Goal: Transaction & Acquisition: Purchase product/service

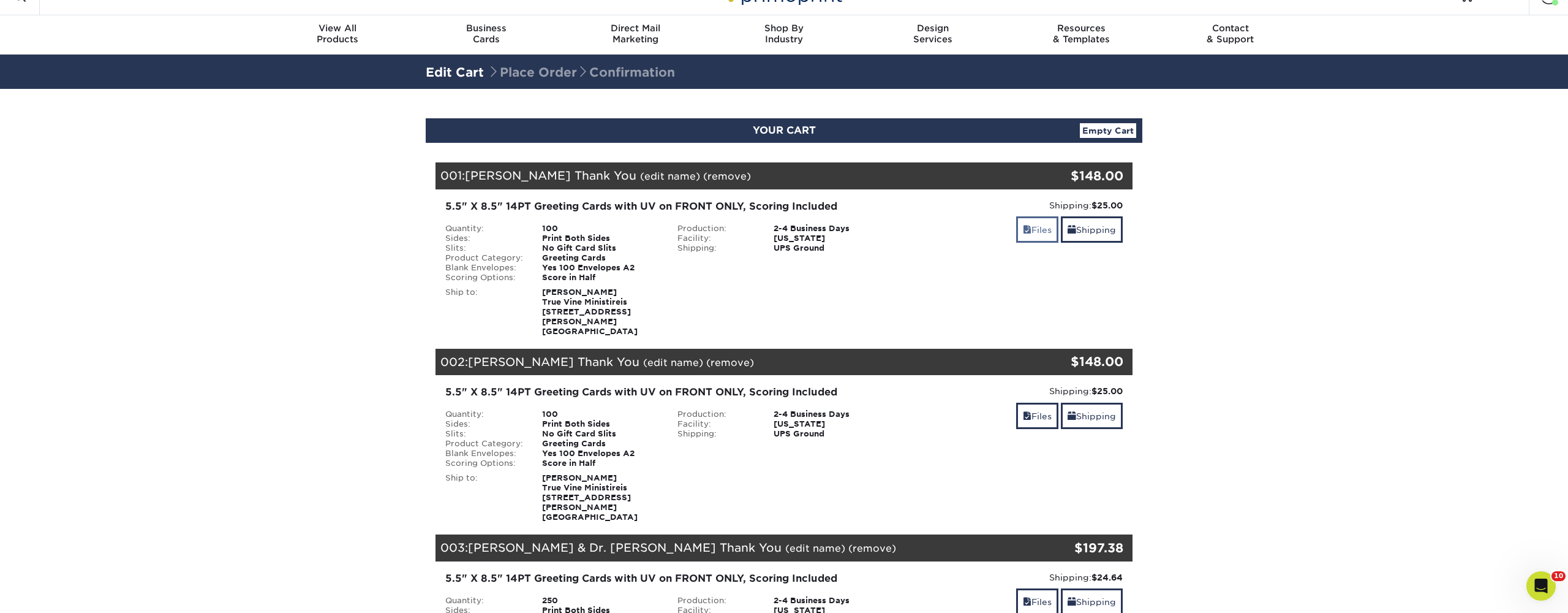
click at [1025, 229] on span at bounding box center [1027, 230] width 8 height 10
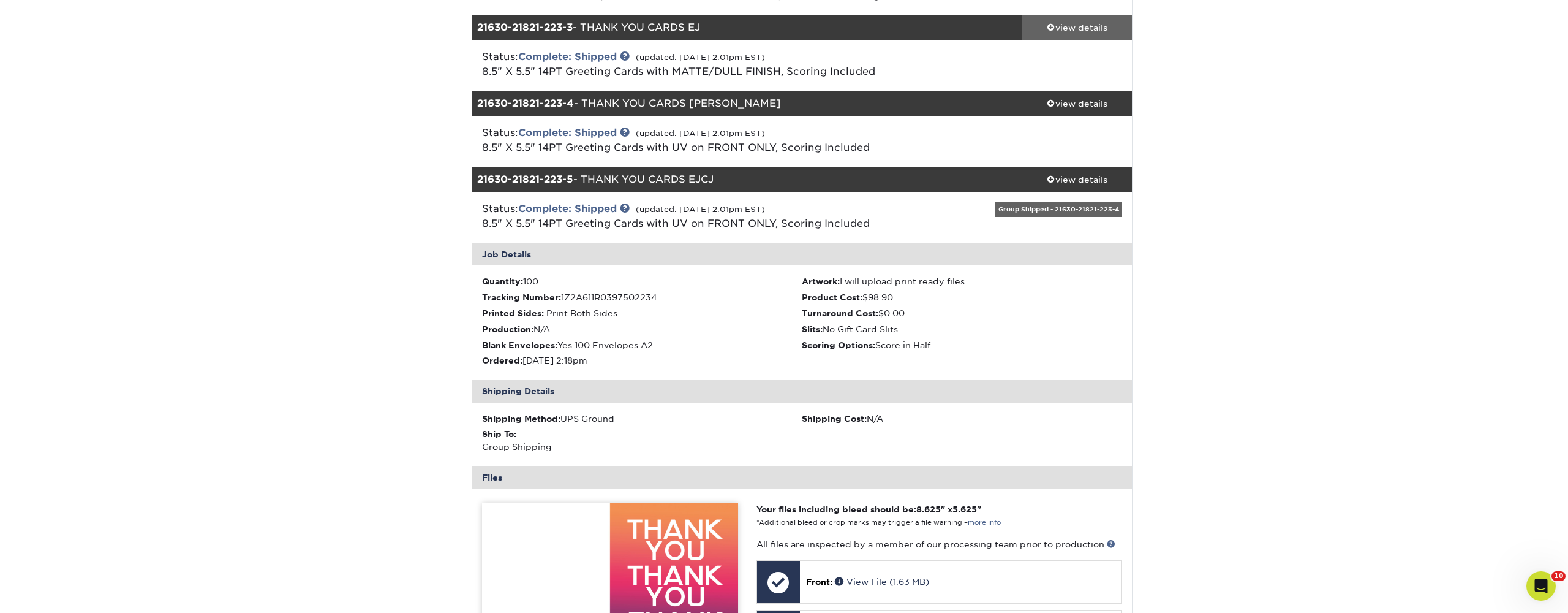
click at [1048, 29] on span at bounding box center [1051, 27] width 8 height 8
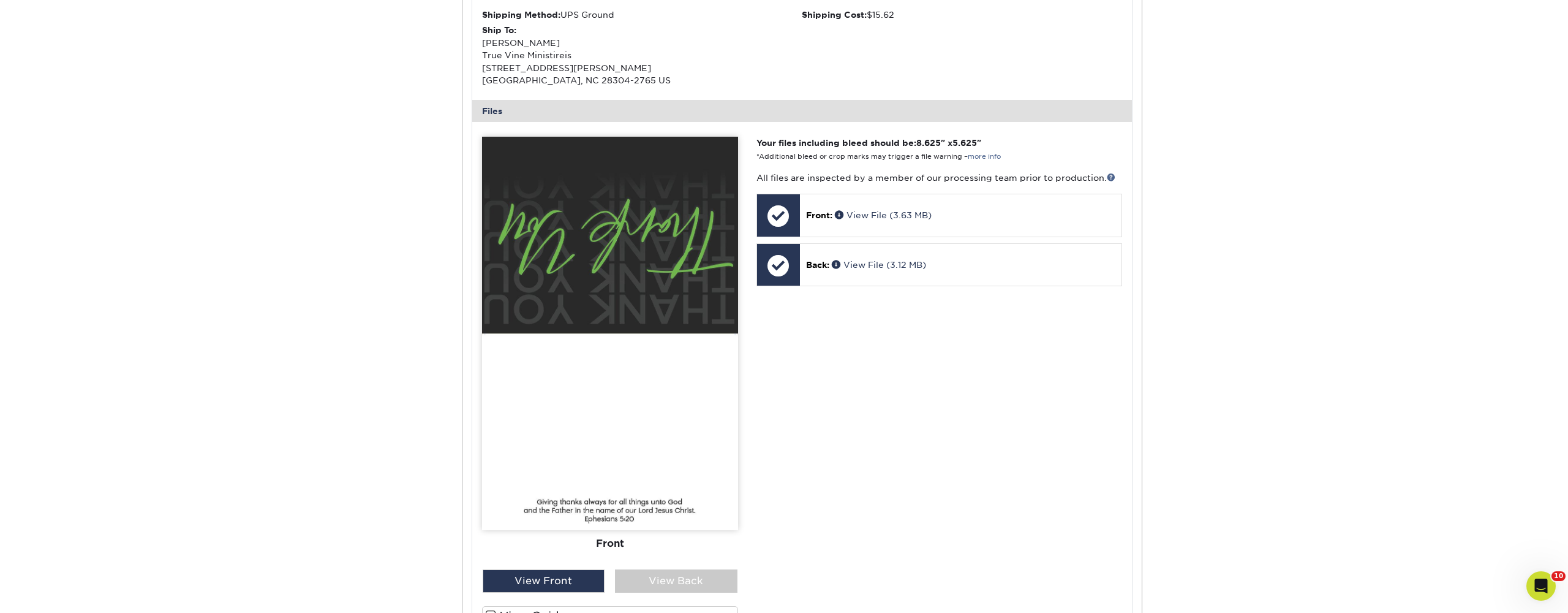
scroll to position [579, 0]
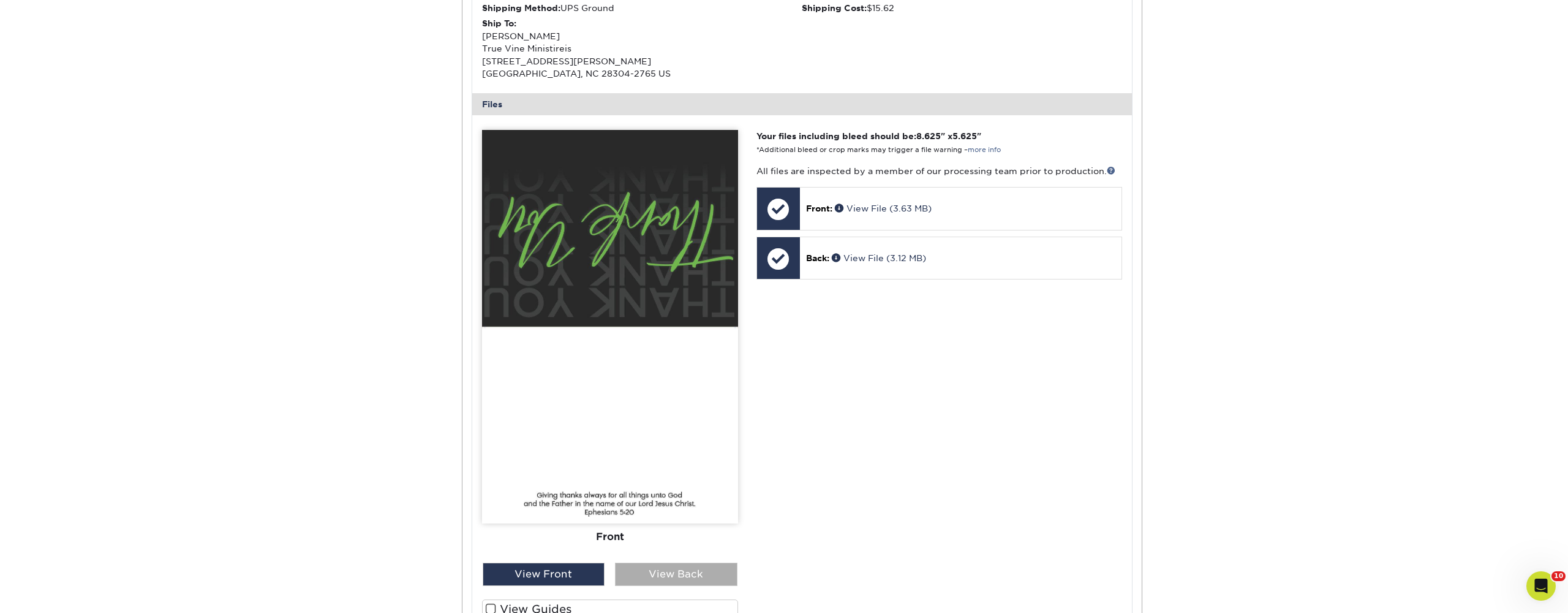
click at [680, 565] on div "View Back" at bounding box center [676, 574] width 122 height 23
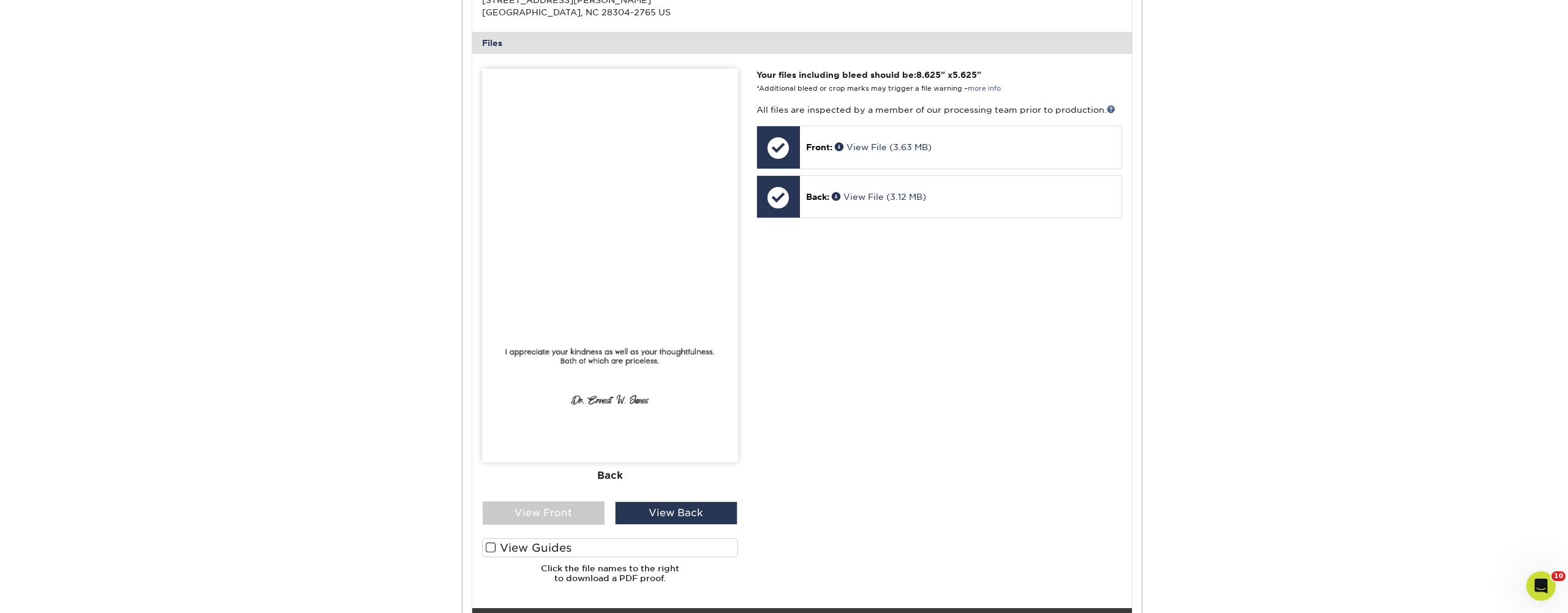
scroll to position [642, 0]
click at [604, 350] on img at bounding box center [610, 264] width 256 height 393
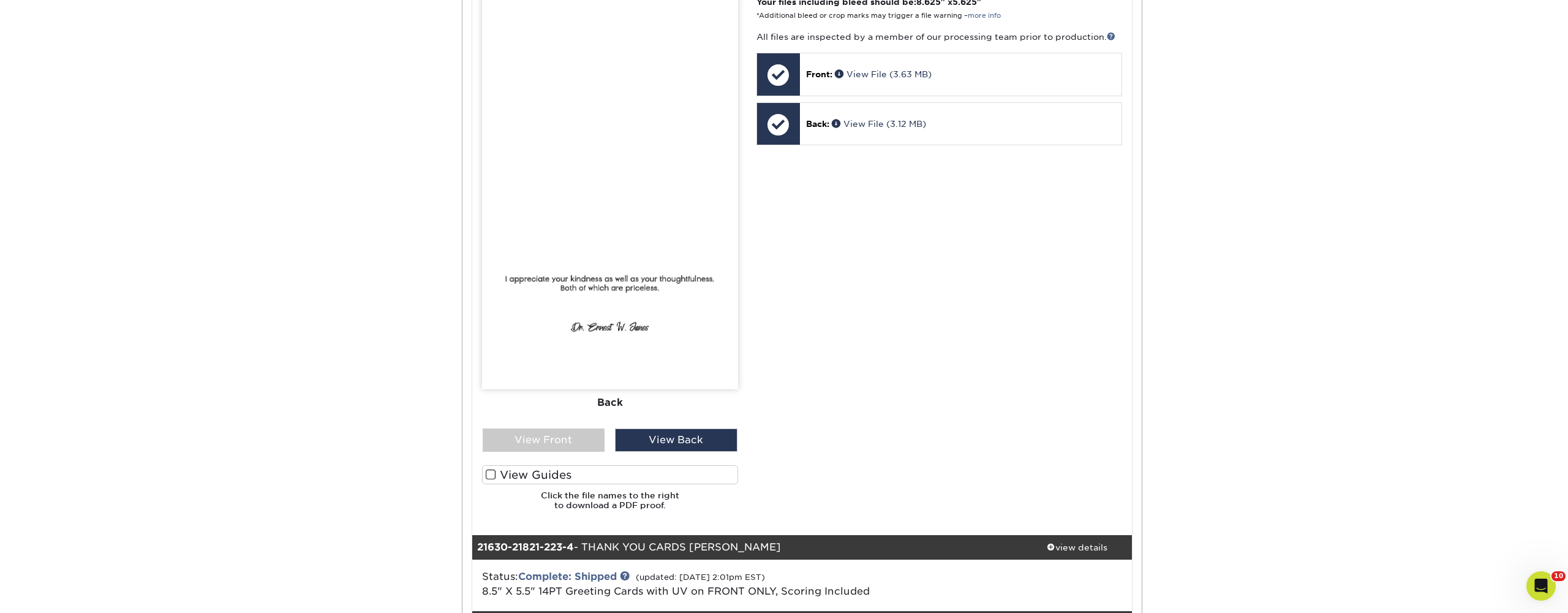
scroll to position [703, 0]
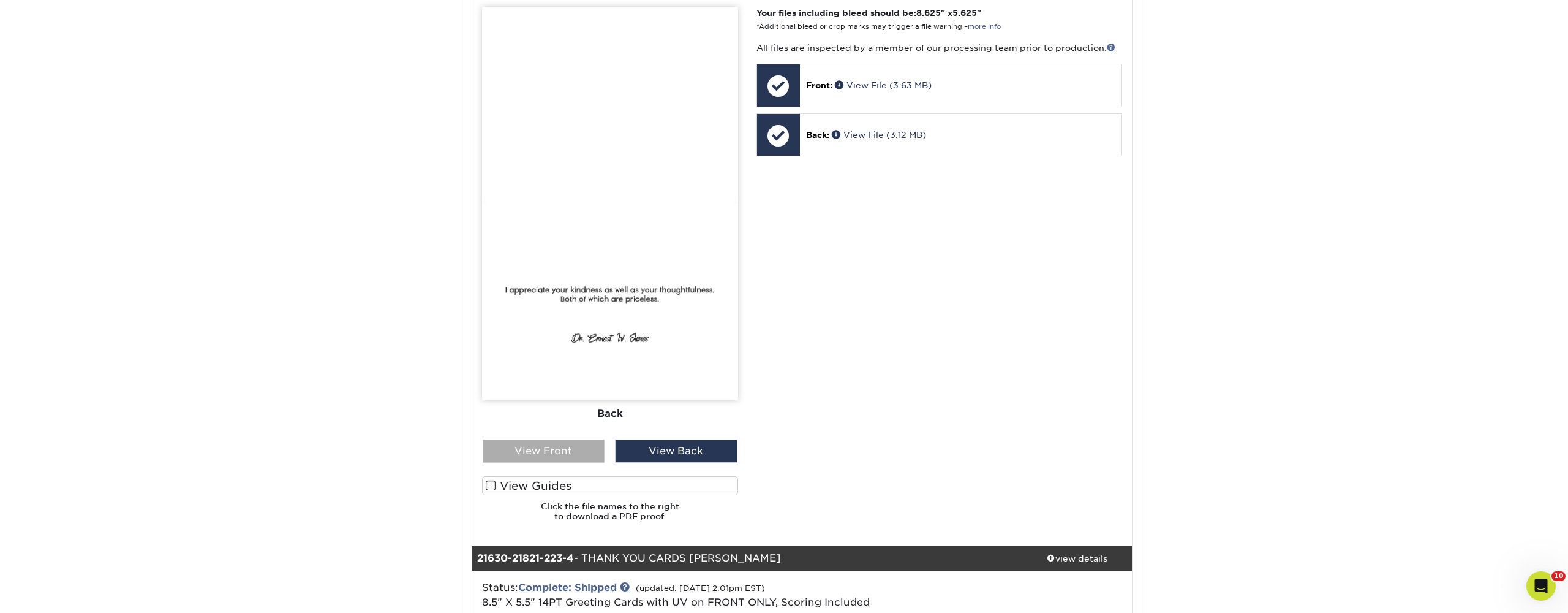
click at [577, 448] on div "View Front" at bounding box center [544, 451] width 122 height 23
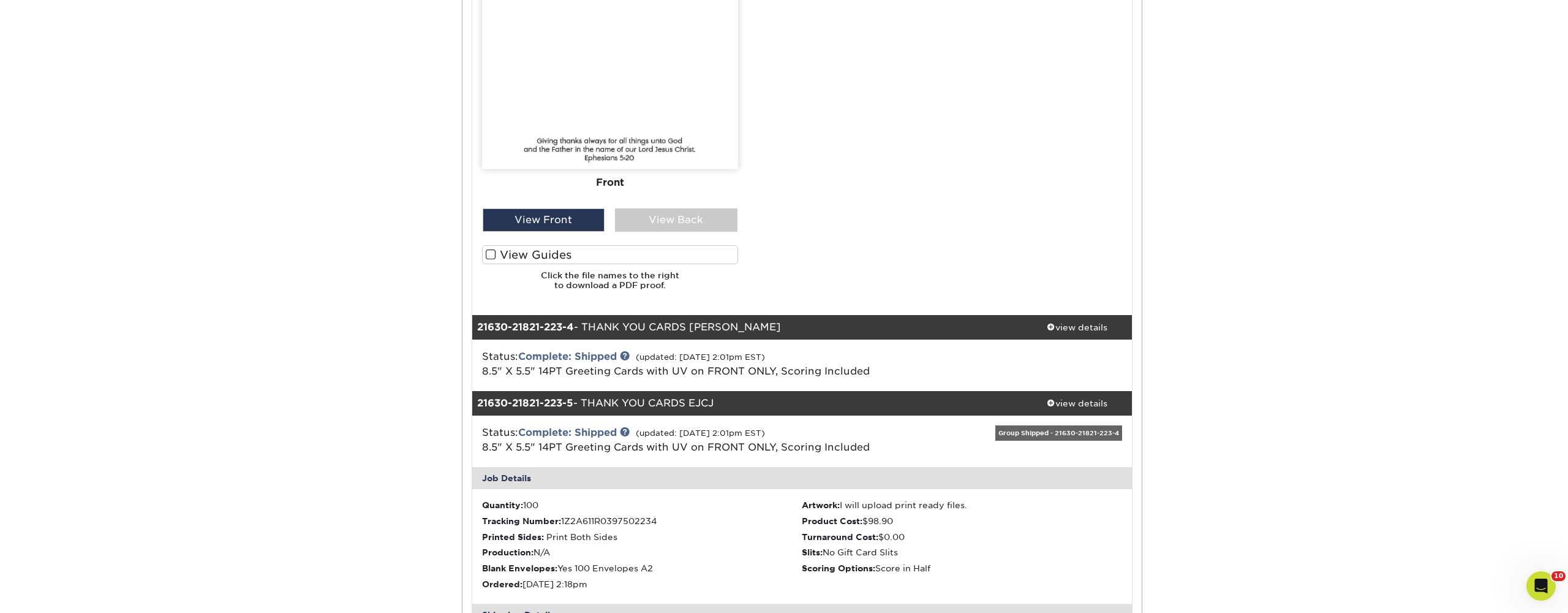
scroll to position [945, 0]
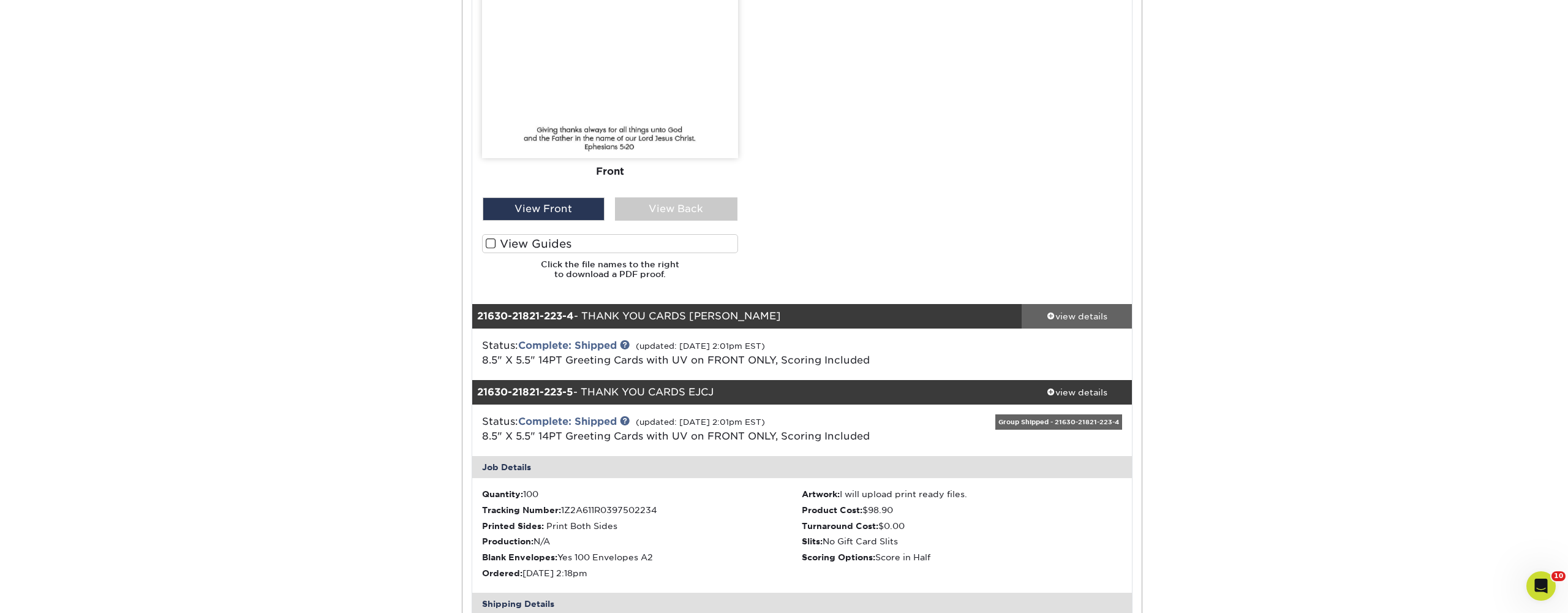
click at [1071, 312] on div "view details" at bounding box center [1077, 315] width 111 height 13
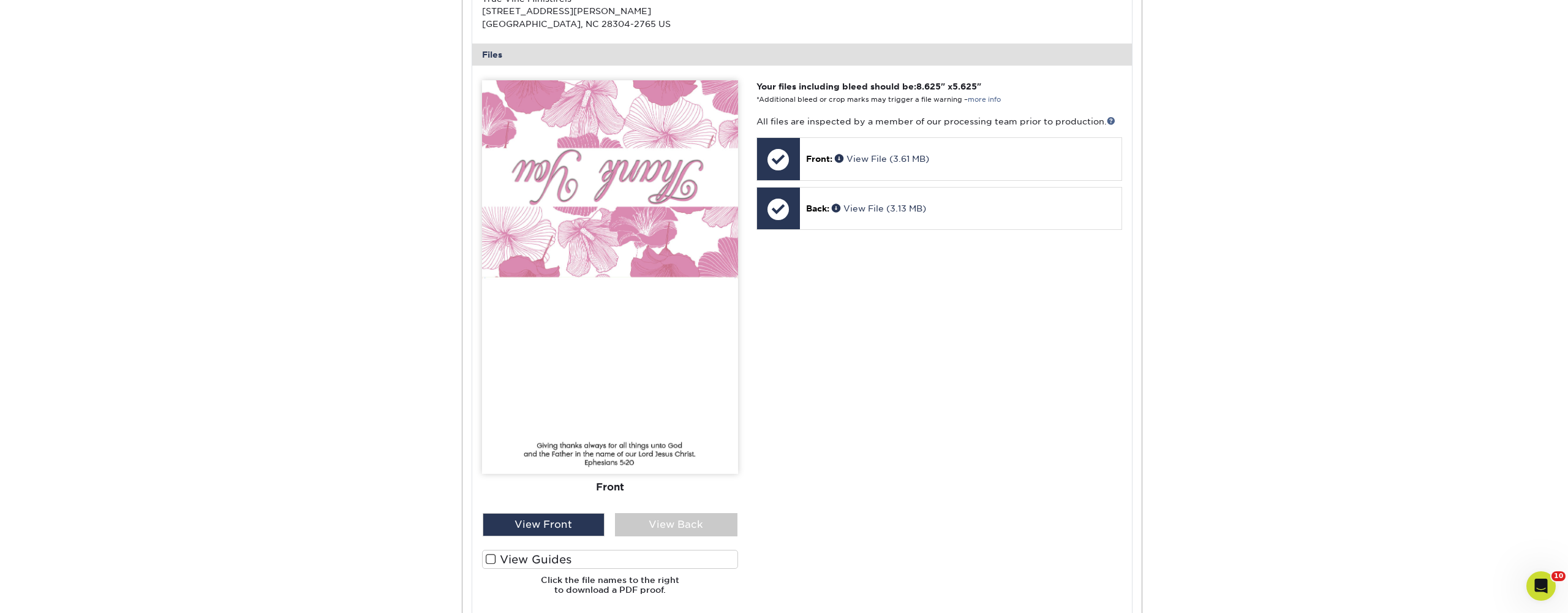
scroll to position [1542, 0]
click at [709, 513] on div "View Back" at bounding box center [676, 525] width 122 height 23
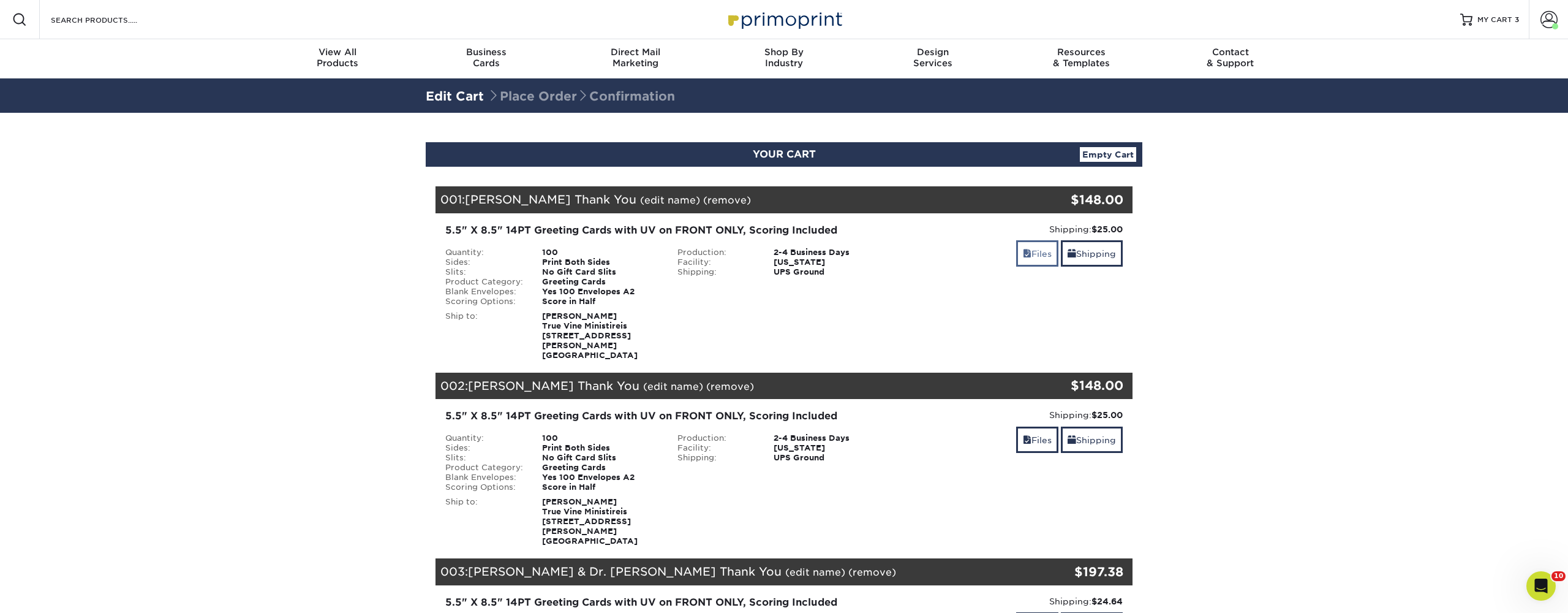
click at [1043, 252] on link "Files" at bounding box center [1038, 253] width 42 height 26
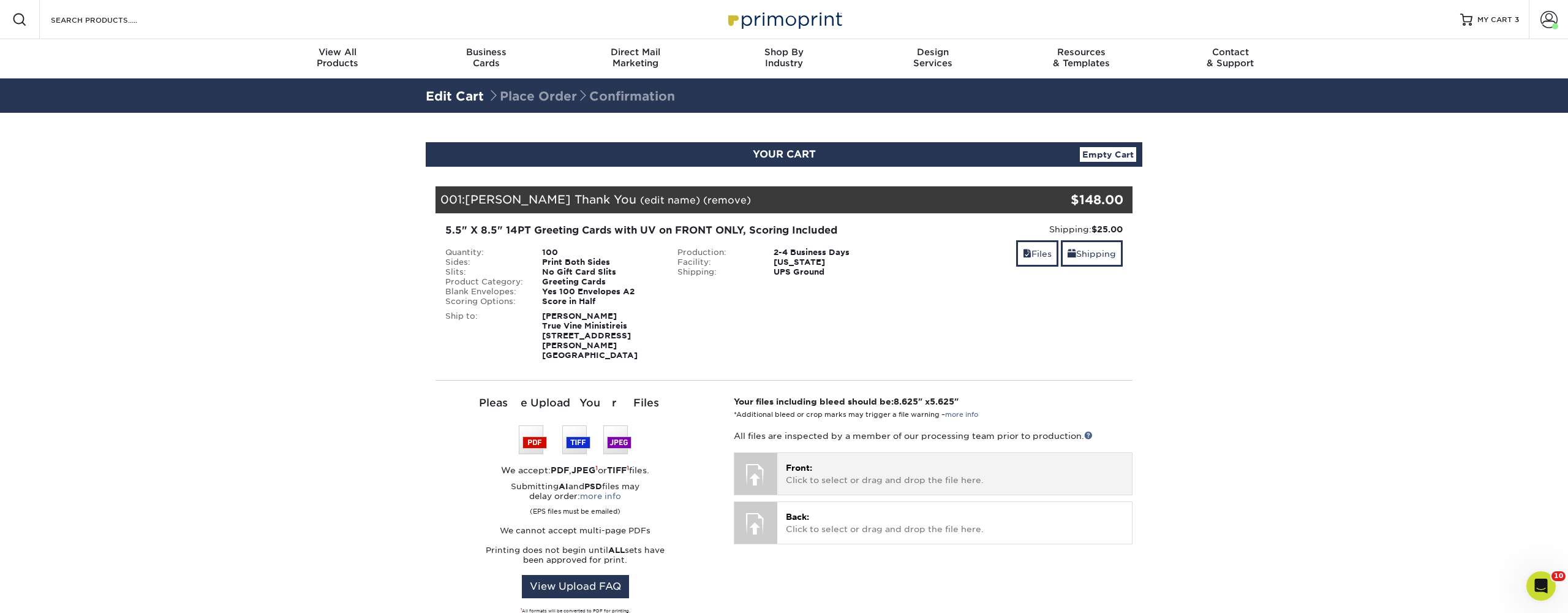
click at [845, 453] on div "Front: Click to select or drag and drop the file here. Choose file" at bounding box center [955, 473] width 354 height 41
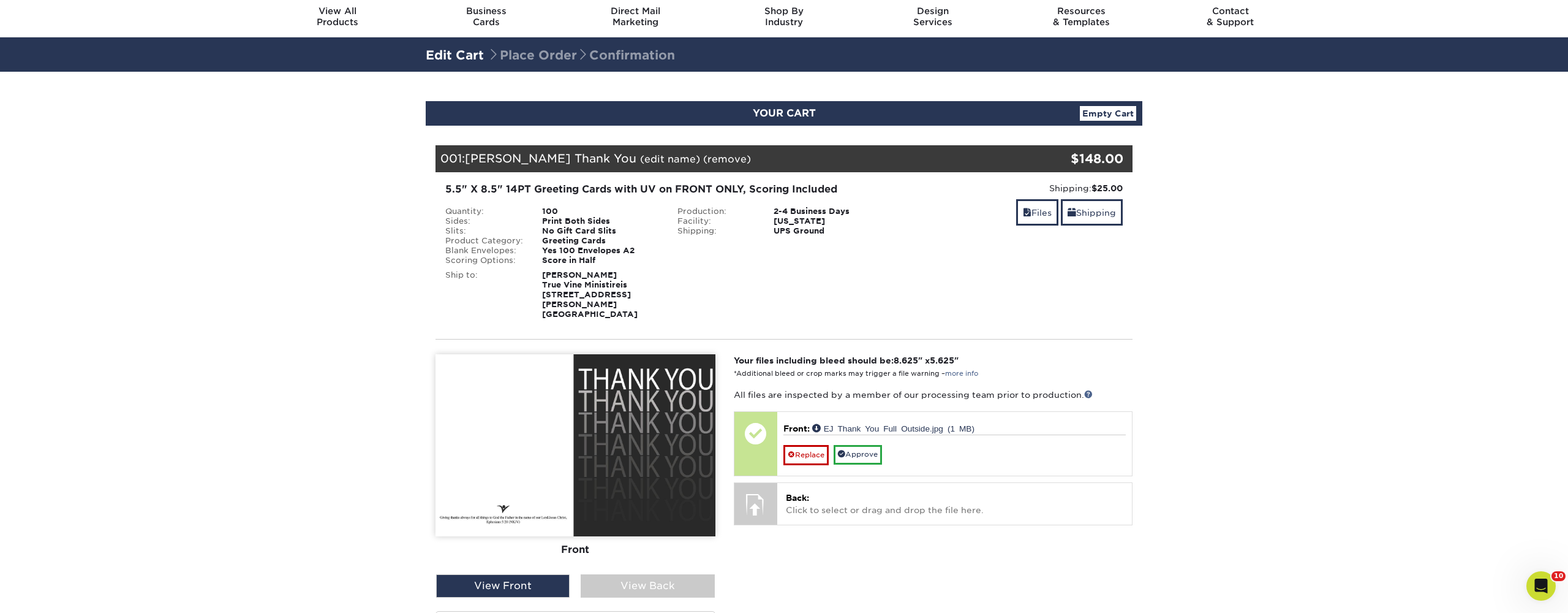
scroll to position [44, 0]
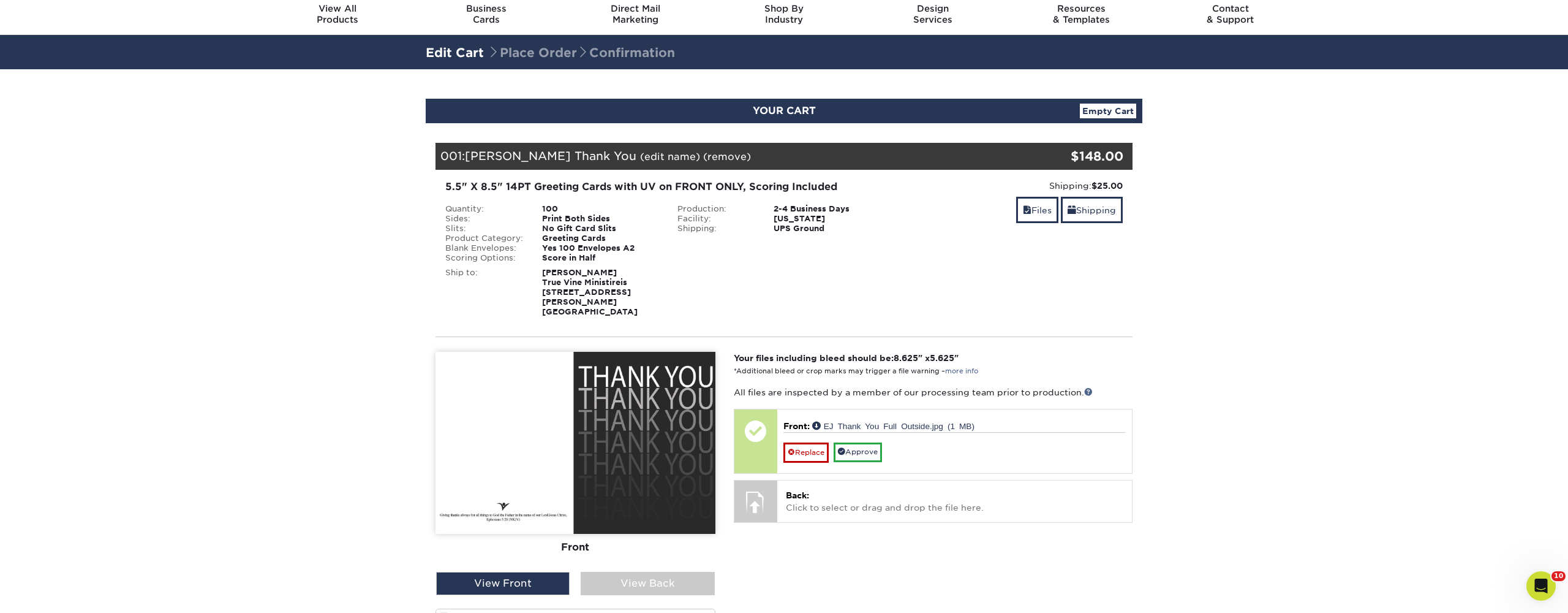
click at [495, 609] on label "View Guides" at bounding box center [576, 618] width 280 height 19
click at [0, 0] on input "View Guides" at bounding box center [0, 0] width 0 height 0
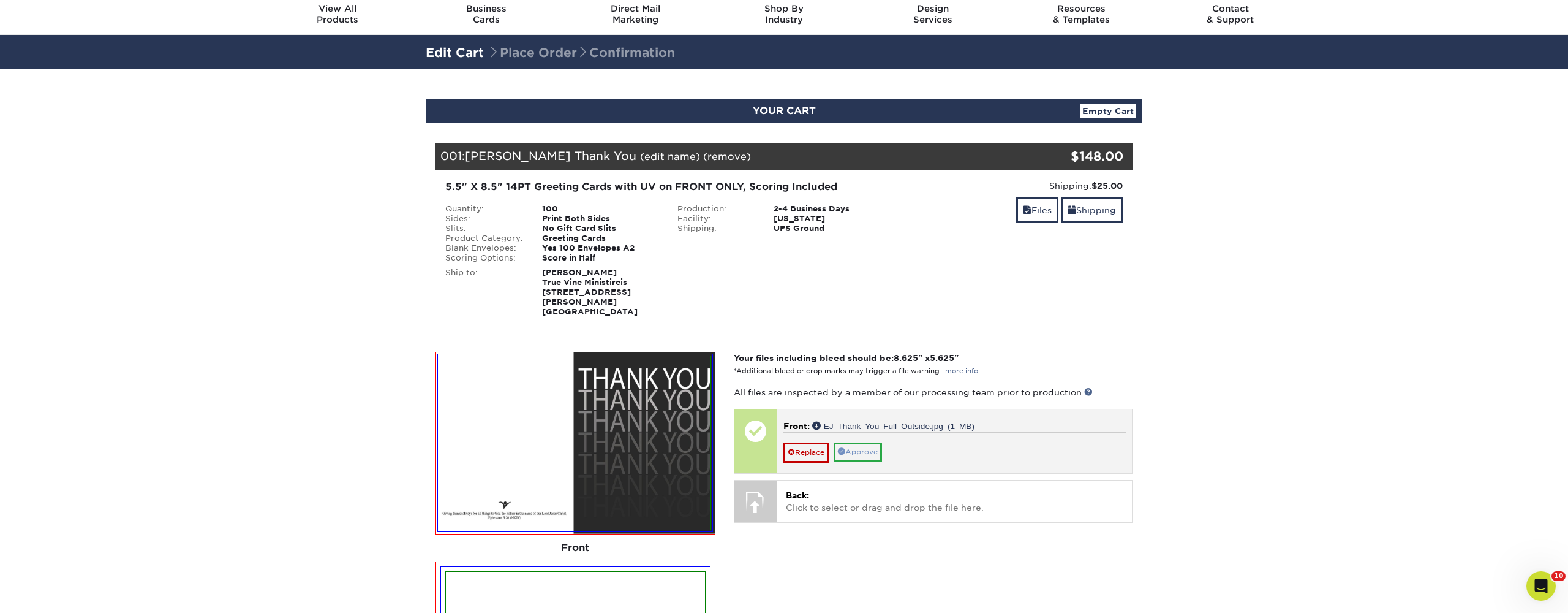
click at [852, 443] on link "Approve" at bounding box center [858, 452] width 49 height 19
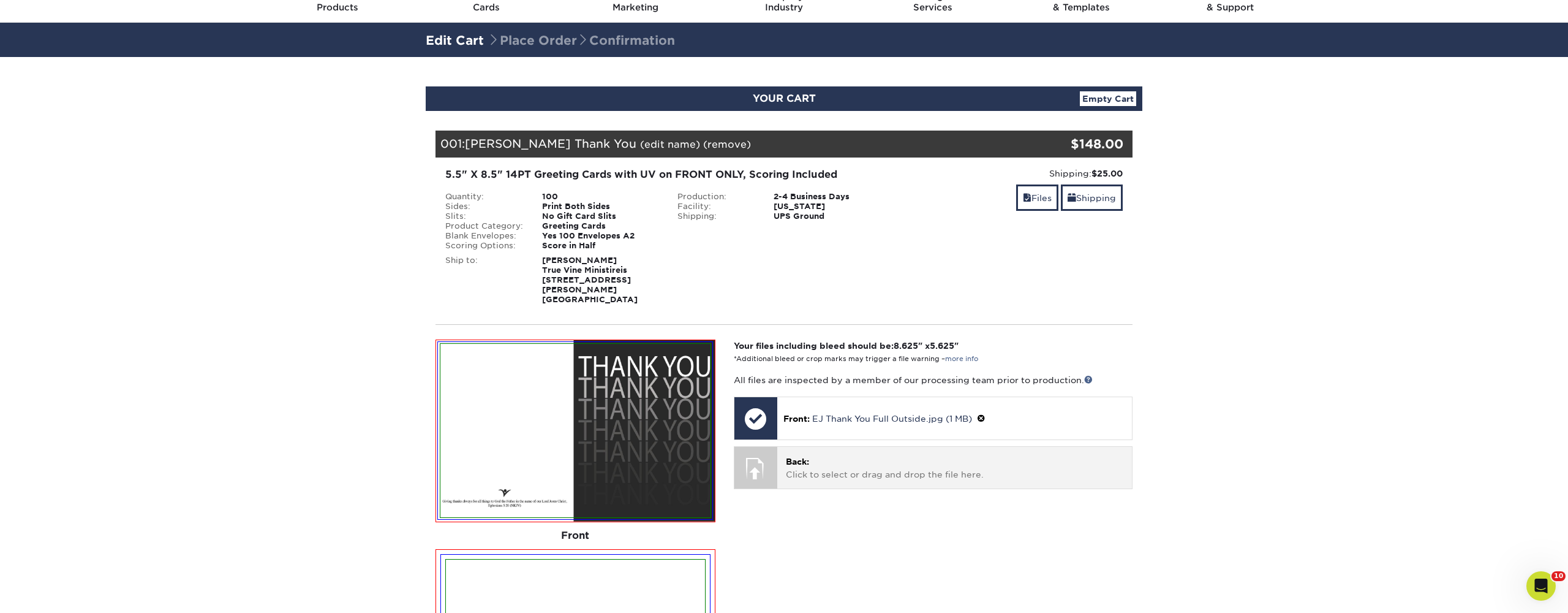
scroll to position [74, 0]
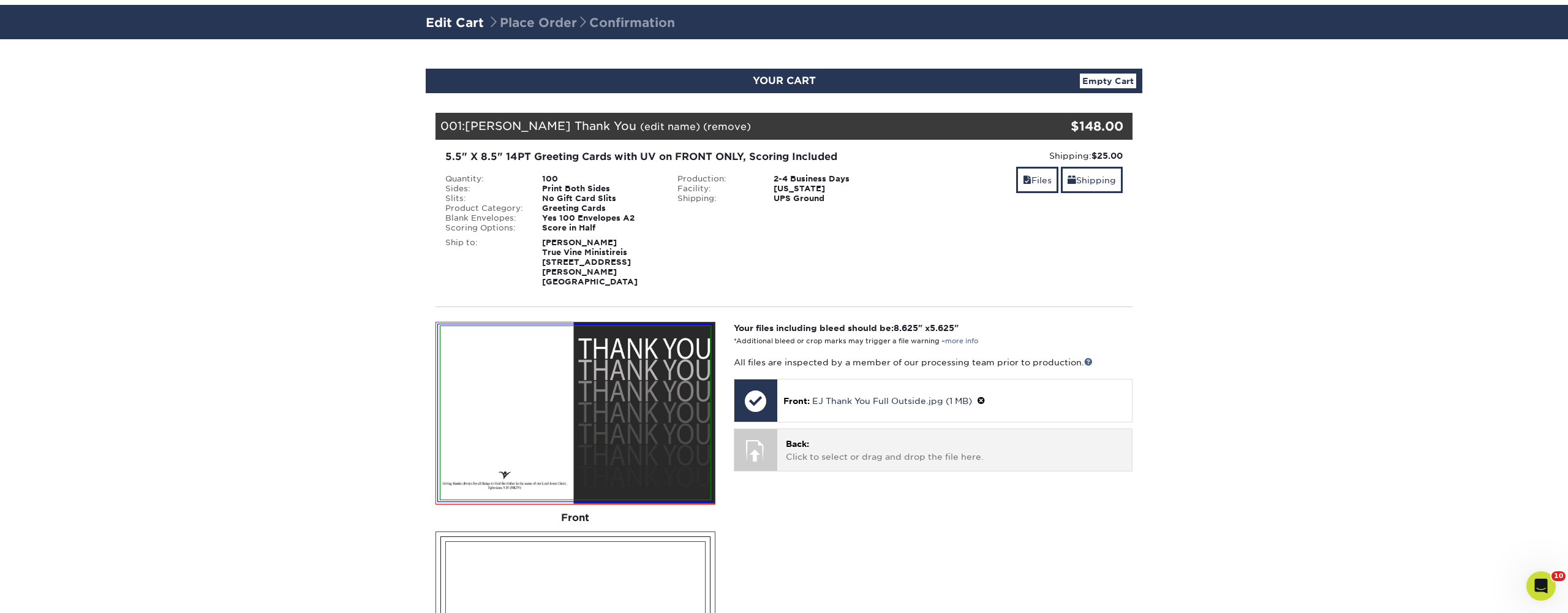
click at [815, 438] on p "Back: Click to select or drag and drop the file here." at bounding box center [955, 450] width 338 height 25
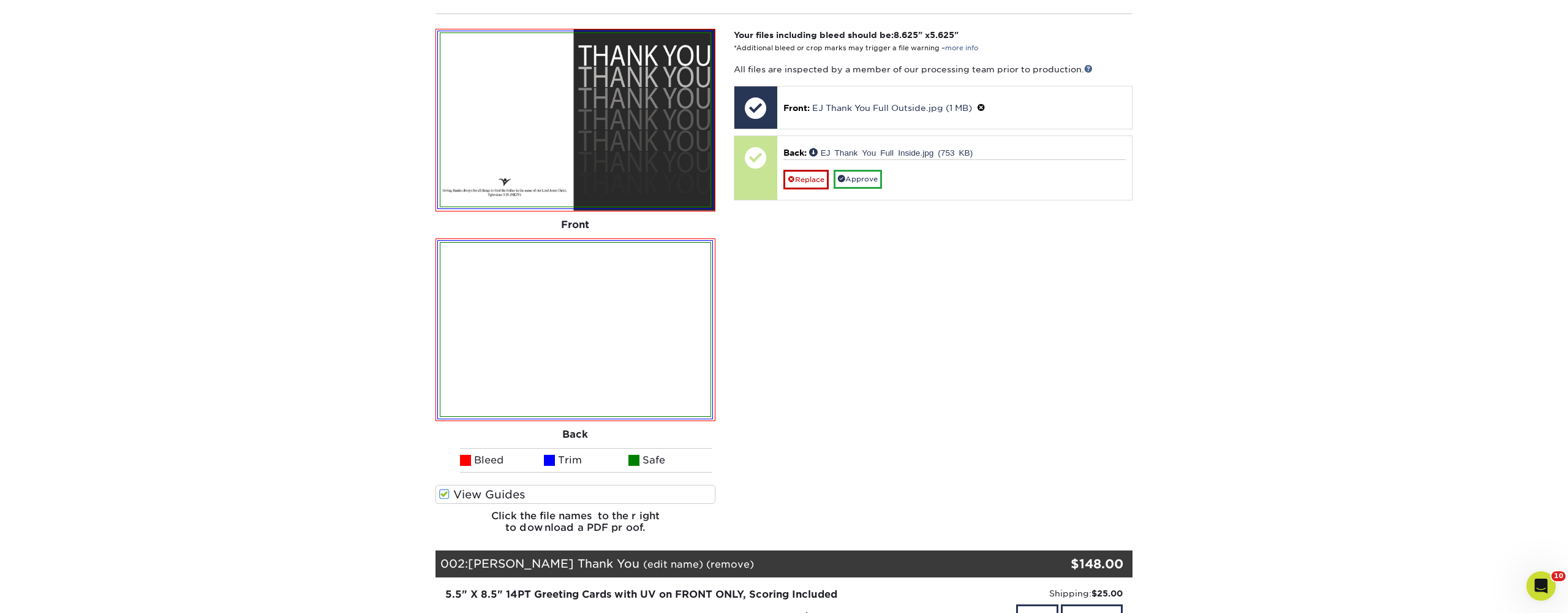
scroll to position [372, 0]
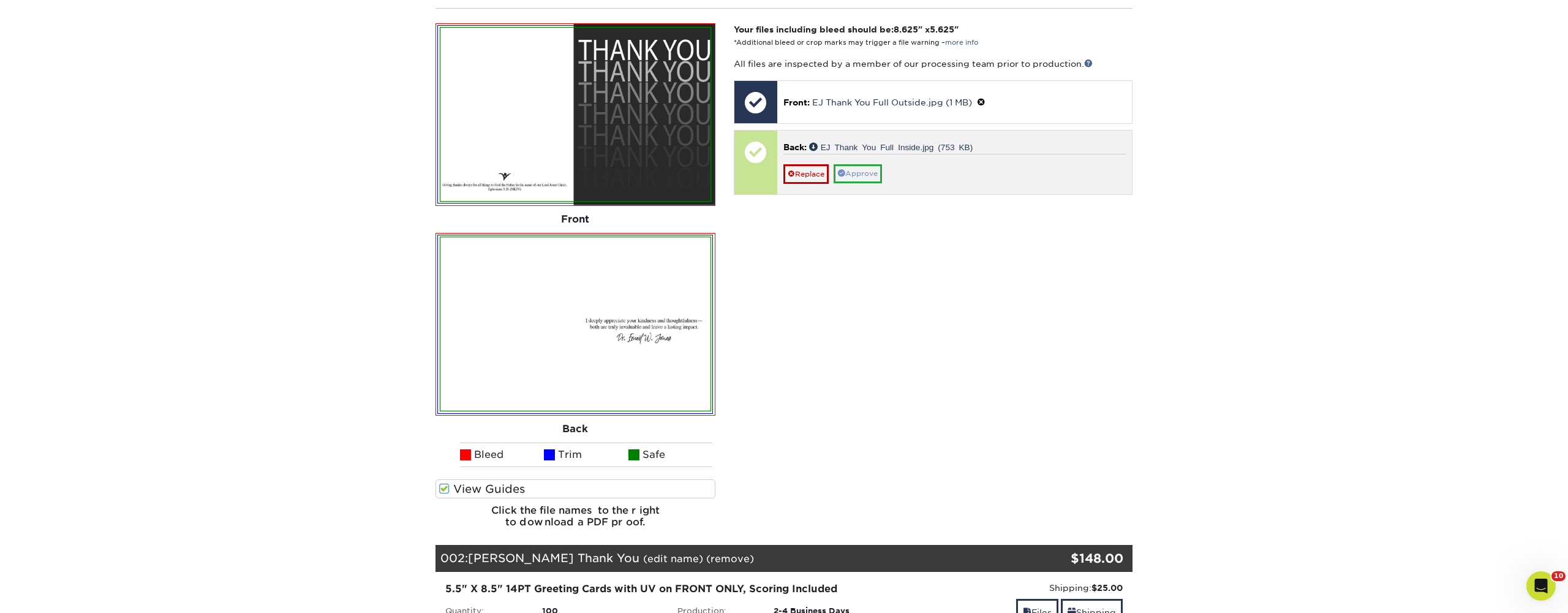
click at [855, 164] on link "Approve" at bounding box center [858, 174] width 49 height 19
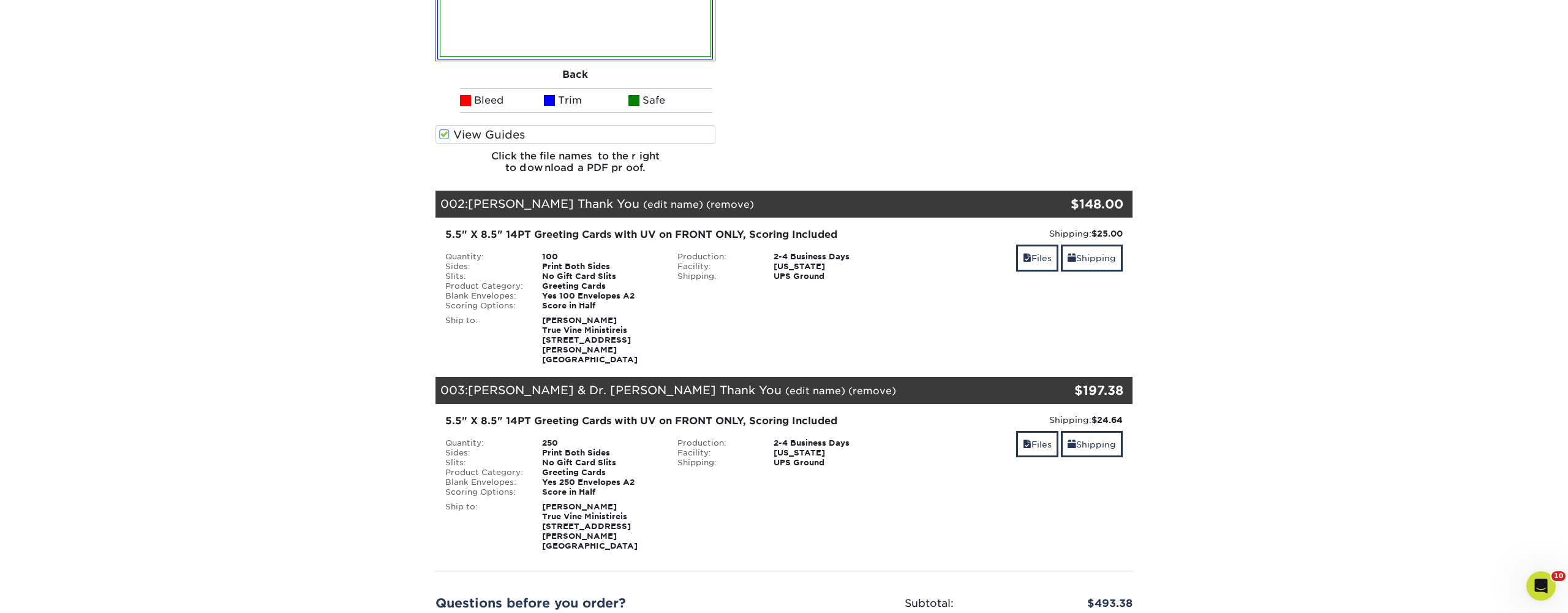
scroll to position [727, 0]
click at [1037, 252] on link "Files" at bounding box center [1038, 257] width 42 height 26
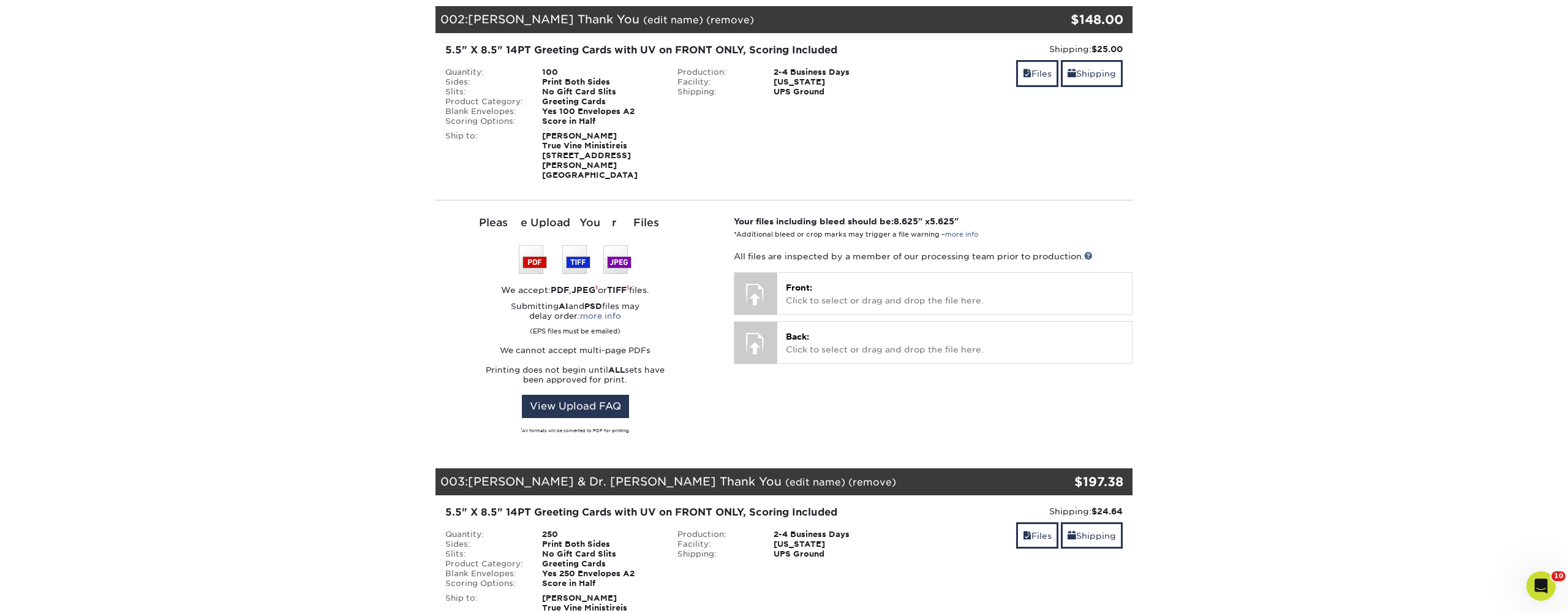
scroll to position [912, 0]
